Goal: Transaction & Acquisition: Purchase product/service

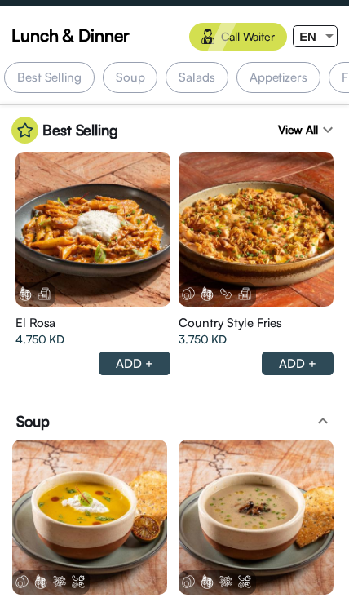
click at [320, 37] on div "EN" at bounding box center [307, 36] width 29 height 20
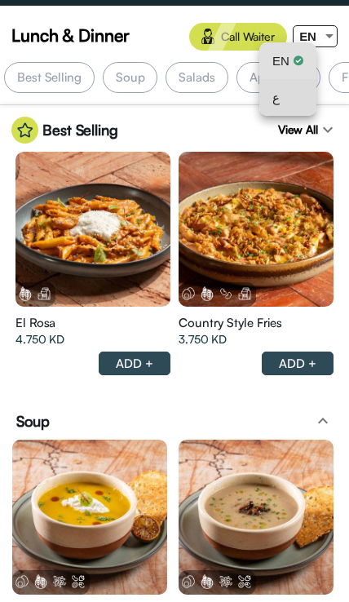
click at [290, 100] on div "ع" at bounding box center [287, 97] width 31 height 37
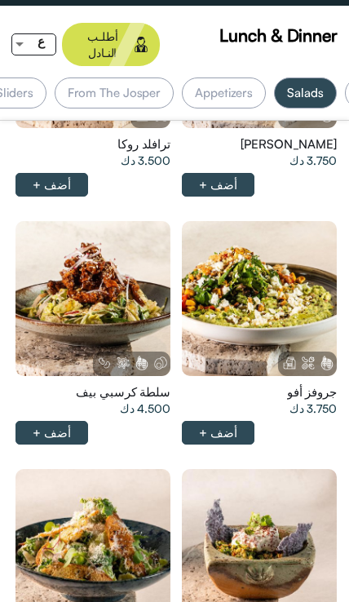
scroll to position [0, -143]
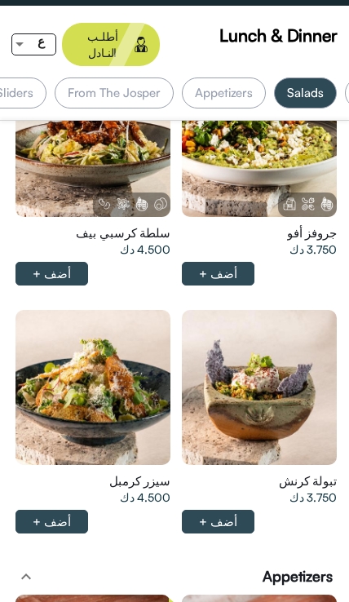
click at [285, 361] on div at bounding box center [259, 387] width 155 height 155
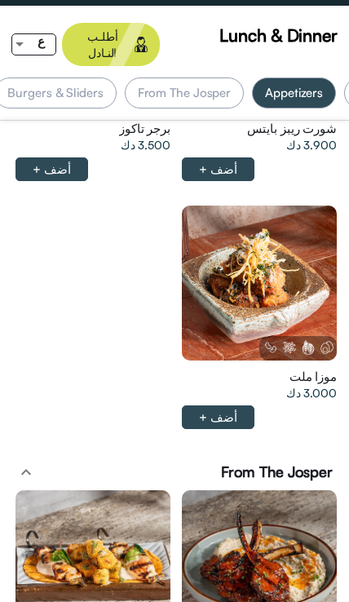
scroll to position [0, 0]
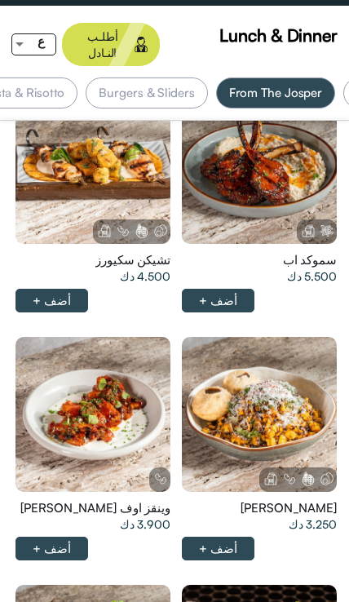
click at [90, 407] on div at bounding box center [92, 414] width 155 height 155
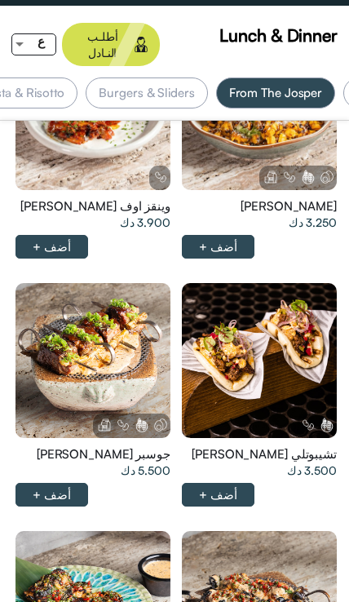
click at [93, 334] on div at bounding box center [92, 360] width 155 height 155
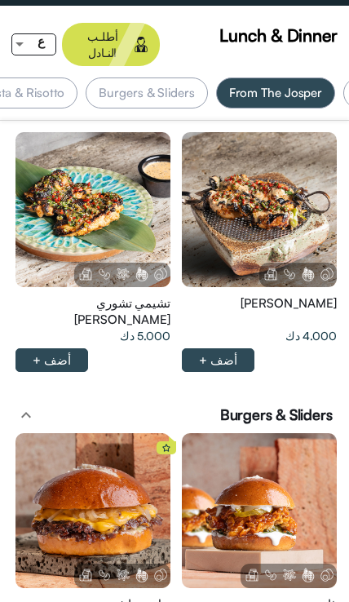
click at [304, 190] on div at bounding box center [259, 209] width 155 height 155
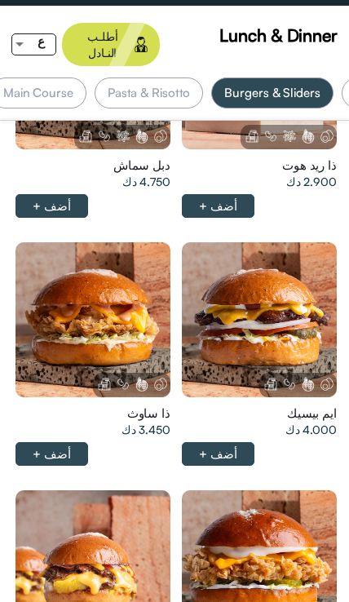
scroll to position [4837, 0]
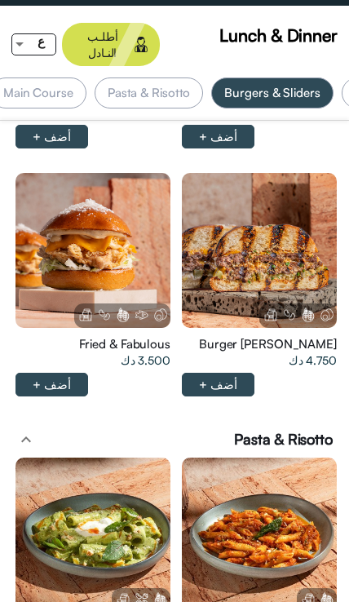
click at [92, 214] on div at bounding box center [92, 250] width 155 height 155
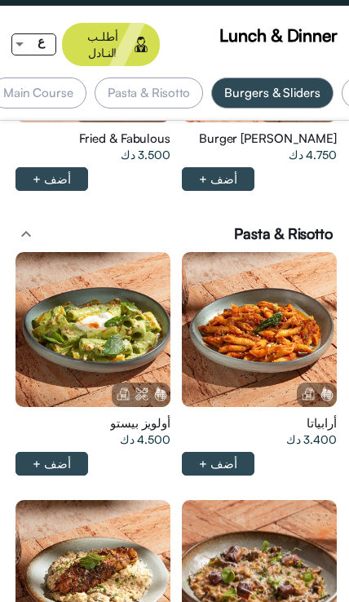
scroll to position [5925, 0]
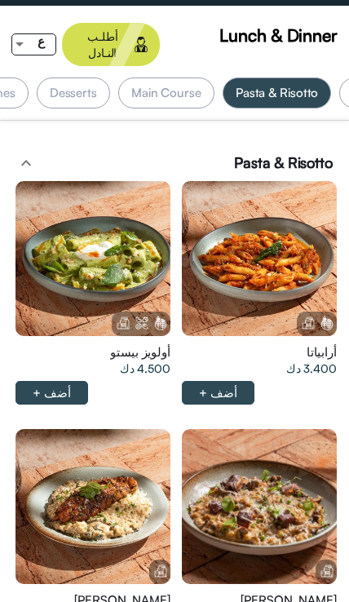
click at [99, 237] on div at bounding box center [92, 258] width 155 height 155
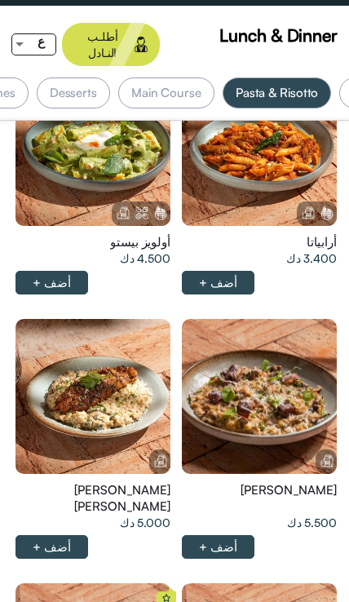
click at [101, 346] on div at bounding box center [92, 396] width 155 height 155
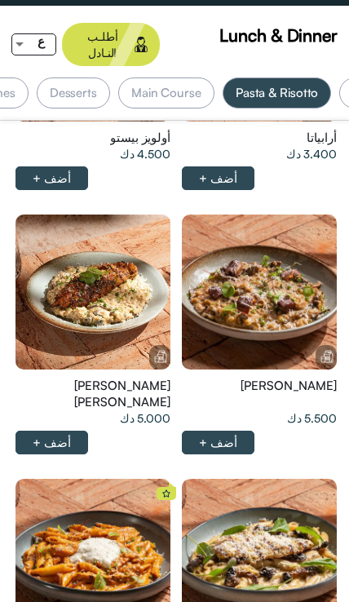
click at [287, 274] on div at bounding box center [259, 291] width 155 height 155
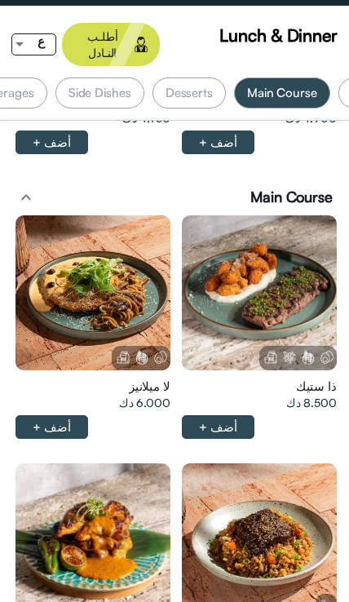
scroll to position [0, -674]
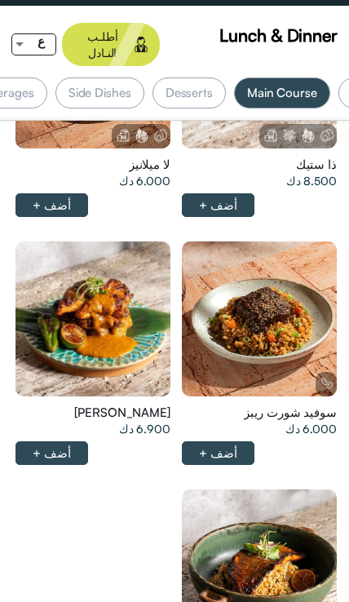
click at [111, 280] on div at bounding box center [92, 318] width 155 height 155
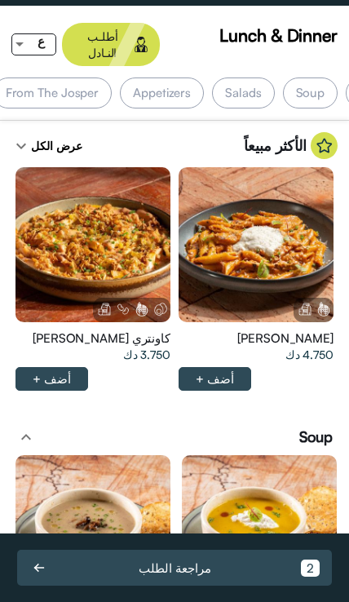
click at [232, 267] on div at bounding box center [255, 244] width 155 height 155
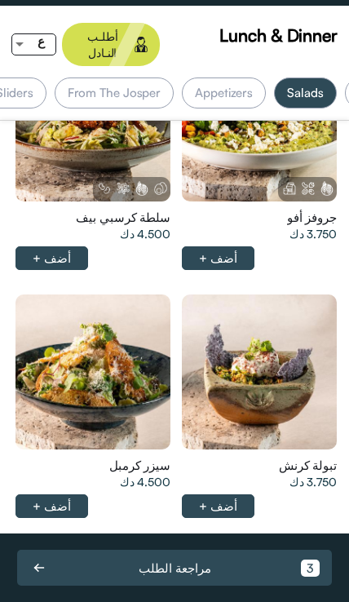
click at [147, 352] on div at bounding box center [92, 371] width 155 height 155
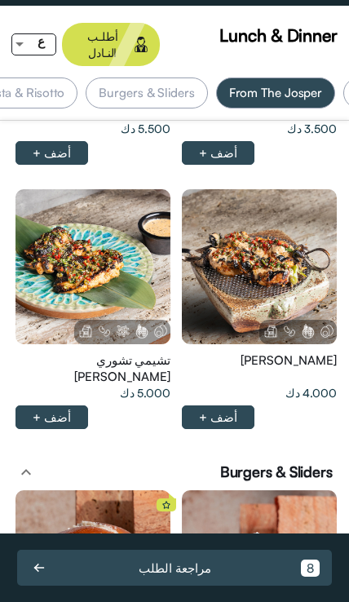
click at [86, 211] on div at bounding box center [92, 266] width 155 height 155
